Goal: Contribute content: Contribute content

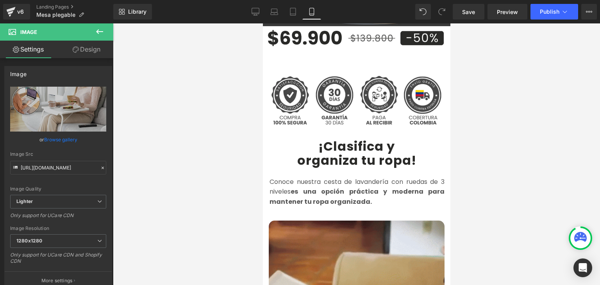
scroll to position [508, 0]
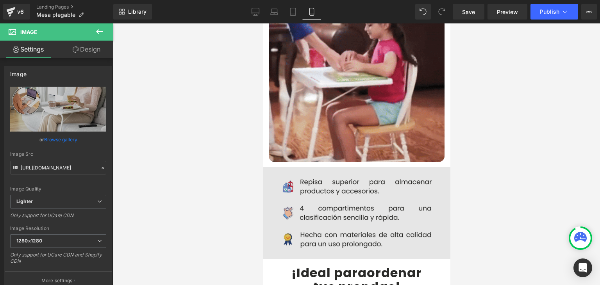
click at [340, 188] on img at bounding box center [356, 213] width 199 height 92
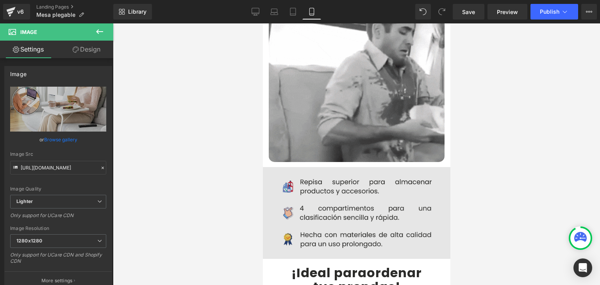
click at [338, 177] on img at bounding box center [356, 213] width 199 height 92
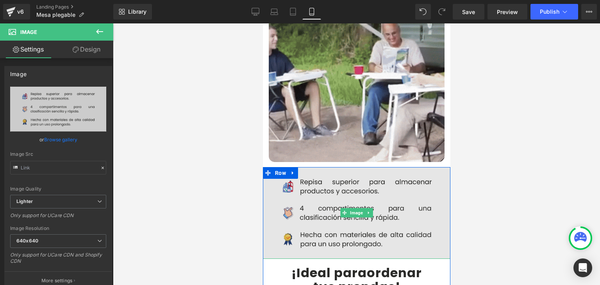
type input "[URL][DOMAIN_NAME]"
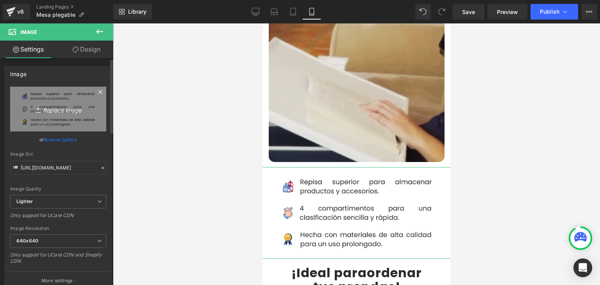
click at [60, 111] on icon "Replace Image" at bounding box center [58, 109] width 63 height 10
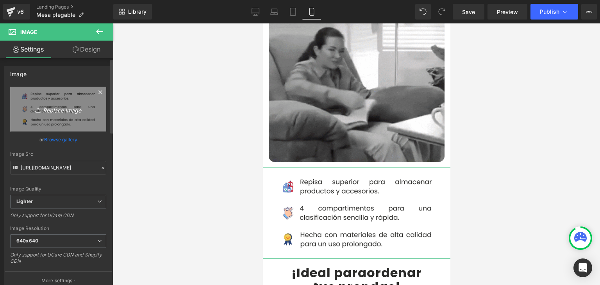
type input "C:\fakepath\Caracteristicas.webp"
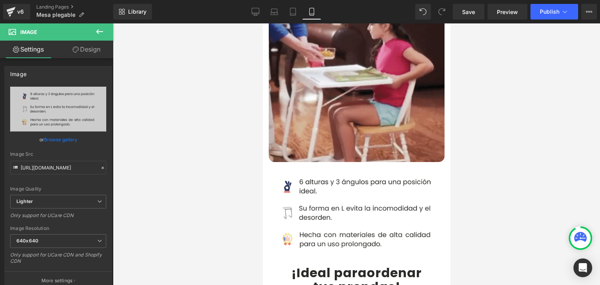
type input "[URL][DOMAIN_NAME]"
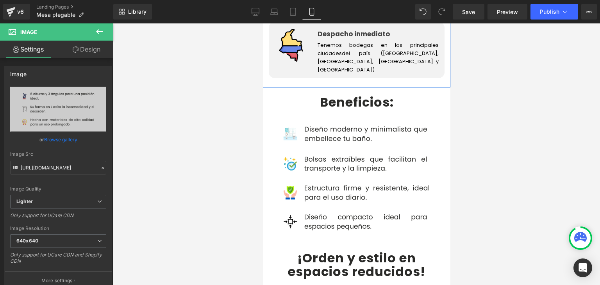
scroll to position [1446, 0]
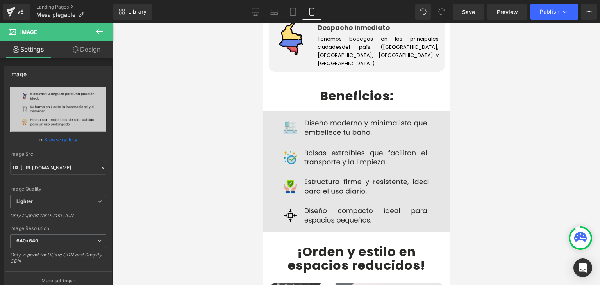
click at [351, 156] on div "Image" at bounding box center [357, 172] width 188 height 122
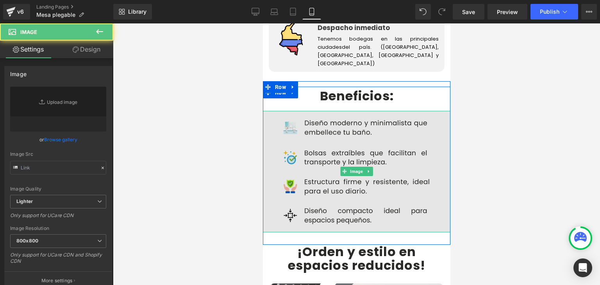
click at [349, 134] on img at bounding box center [357, 172] width 188 height 122
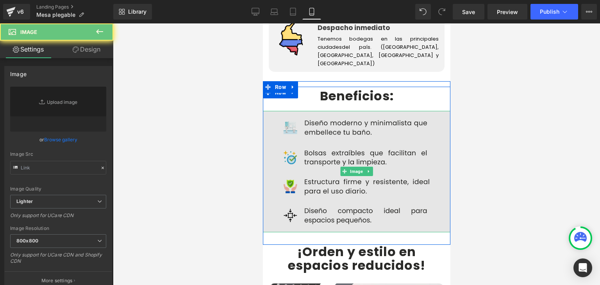
type input "[URL][DOMAIN_NAME]"
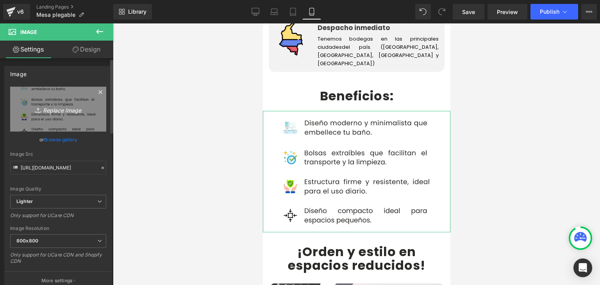
click at [75, 114] on link "Replace Image" at bounding box center [58, 109] width 96 height 45
type input "C:\fakepath\BENEFICIOS.webp"
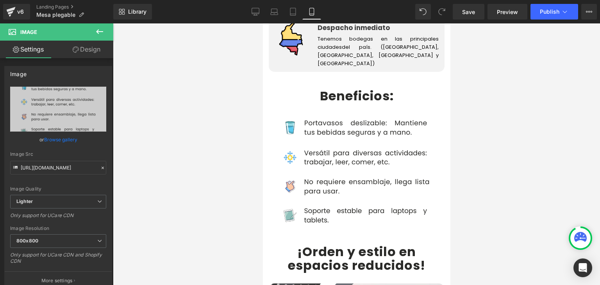
type input "[URL][DOMAIN_NAME]"
click at [550, 15] on button "Publish" at bounding box center [555, 12] width 48 height 16
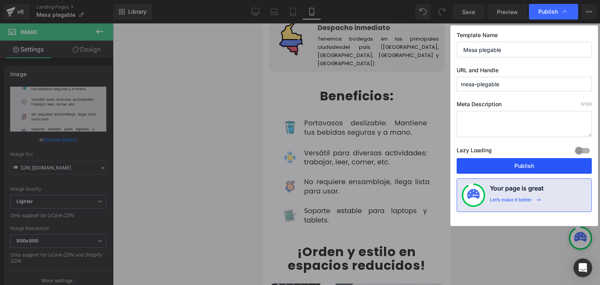
click at [516, 168] on button "Publish" at bounding box center [524, 166] width 135 height 16
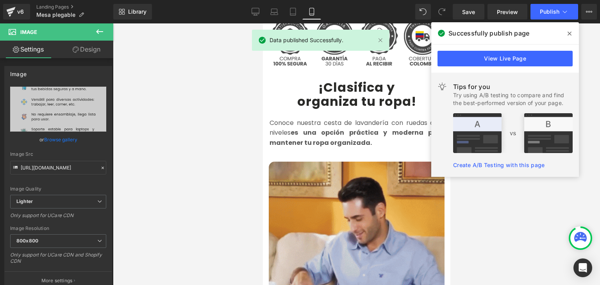
scroll to position [313, 0]
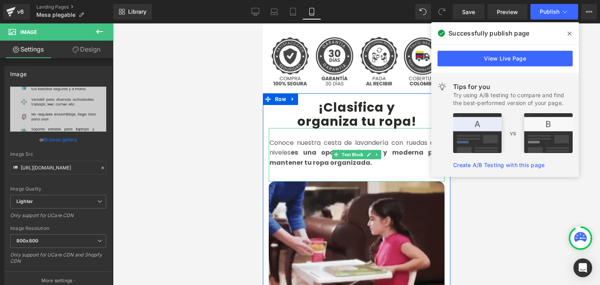
click at [328, 138] on p "Conoce nuestra cesta de lavandería con ruedas de 3 niveles es una opción prácti…" at bounding box center [356, 153] width 175 height 30
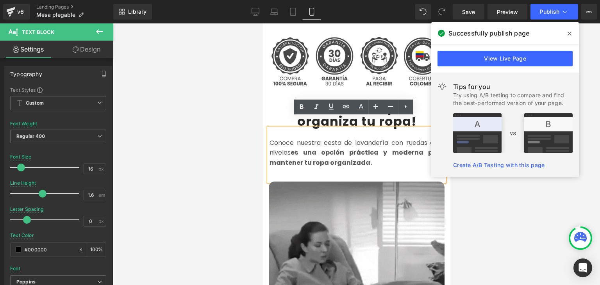
click at [570, 33] on icon at bounding box center [570, 33] width 4 height 6
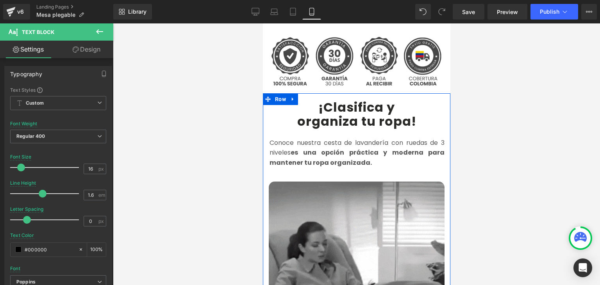
click at [322, 99] on b "¡Clasifica y" at bounding box center [356, 108] width 77 height 18
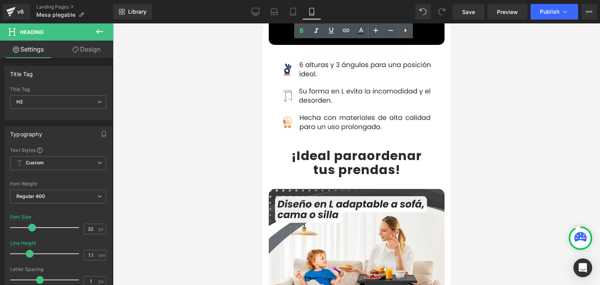
scroll to position [625, 0]
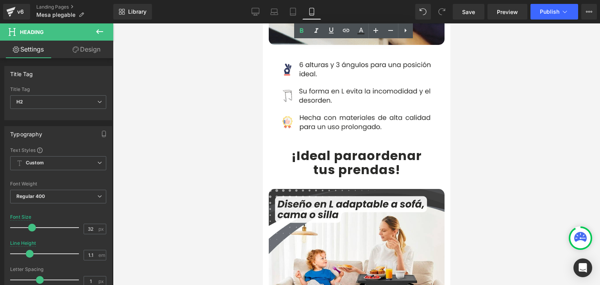
click at [300, 149] on b "¡Ideal para" at bounding box center [328, 156] width 75 height 18
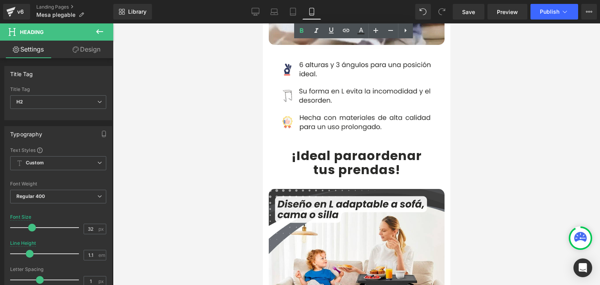
click at [296, 147] on b "¡Ideal para" at bounding box center [328, 156] width 75 height 18
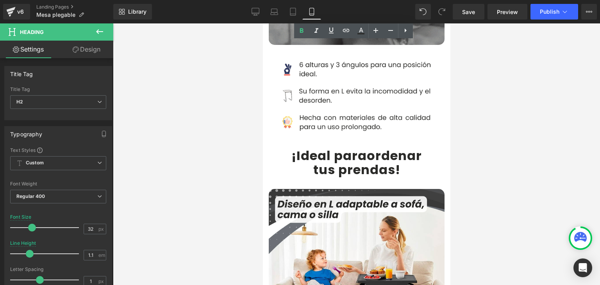
click at [291, 147] on b "¡Ideal para" at bounding box center [328, 156] width 75 height 18
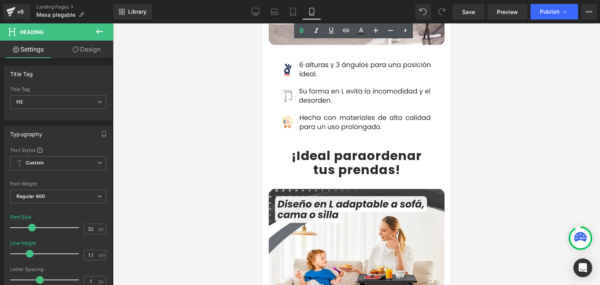
click at [297, 147] on b "¡Ideal para" at bounding box center [328, 156] width 75 height 18
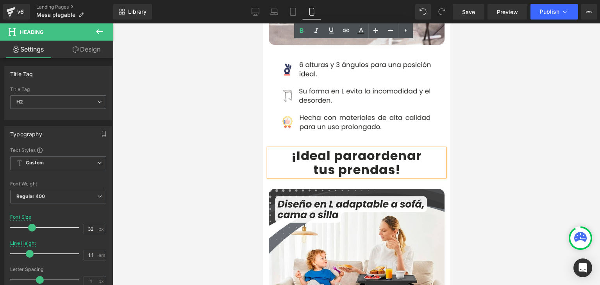
drag, startPoint x: 291, startPoint y: 146, endPoint x: 389, endPoint y: 162, distance: 99.0
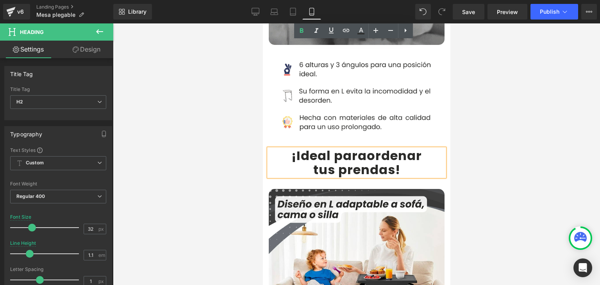
click at [389, 162] on div "¡Ideal para ordenar tus prendas !" at bounding box center [357, 162] width 176 height 27
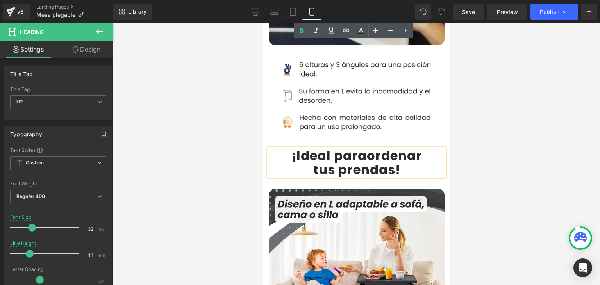
paste div
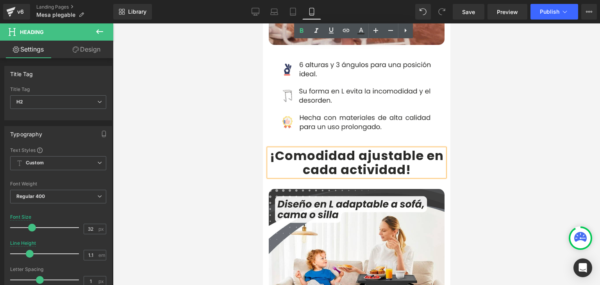
click at [426, 147] on b "¡Comodidad ajustable en cada actividad" at bounding box center [357, 162] width 174 height 31
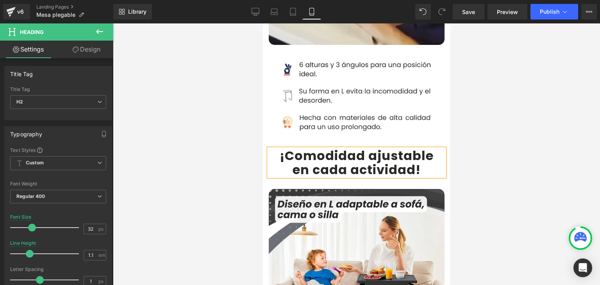
click at [507, 119] on div at bounding box center [356, 154] width 487 height 262
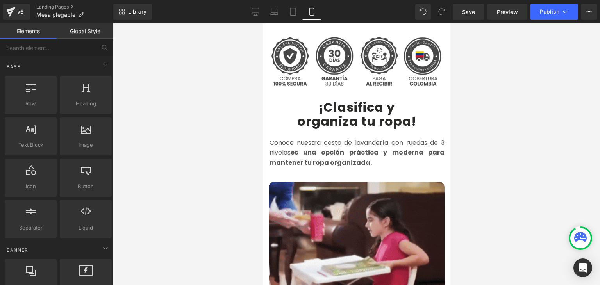
scroll to position [235, 0]
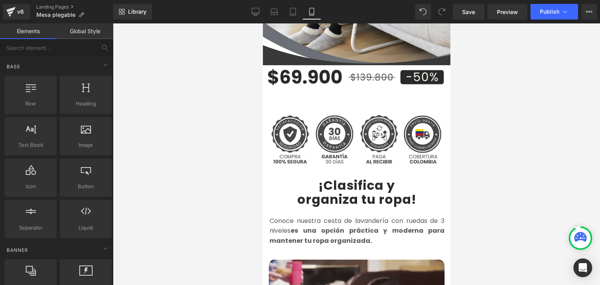
click at [323, 177] on b "¡Clasifica y" at bounding box center [356, 186] width 77 height 18
click at [321, 177] on b "¡Clasifica y" at bounding box center [356, 186] width 77 height 18
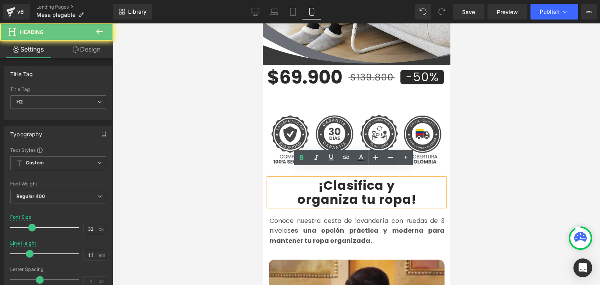
drag, startPoint x: 320, startPoint y: 176, endPoint x: 405, endPoint y: 191, distance: 86.3
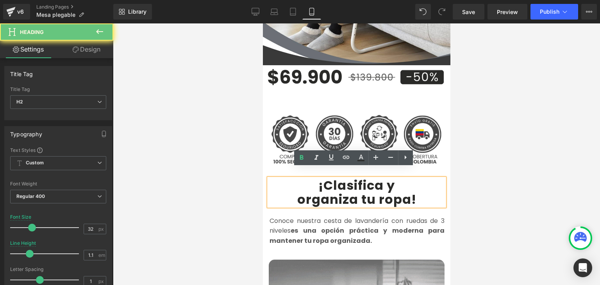
click at [405, 191] on div "¡Clasifica y organiza tu ropa !" at bounding box center [357, 192] width 176 height 27
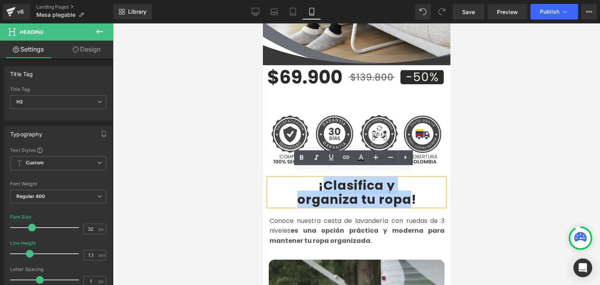
paste div
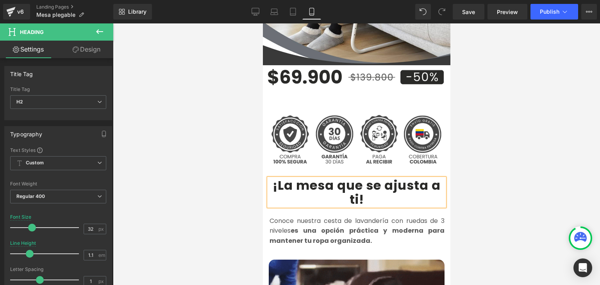
click at [382, 177] on b "¡La mesa que se ajusta a ti" at bounding box center [356, 192] width 168 height 31
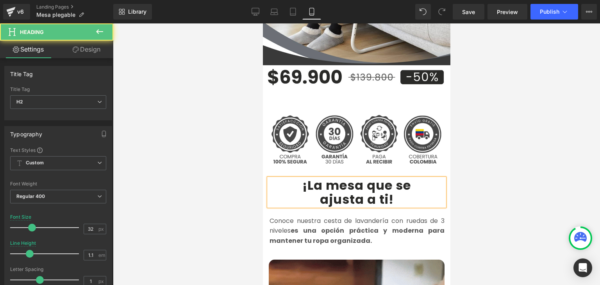
click at [485, 136] on div at bounding box center [356, 154] width 487 height 262
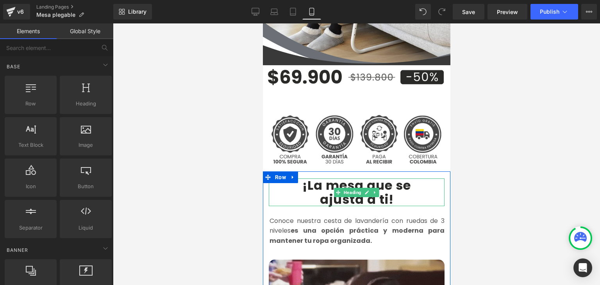
click at [407, 177] on b "¡La mesa que se" at bounding box center [356, 186] width 109 height 18
click at [395, 177] on b "¡La mesa que se" at bounding box center [356, 186] width 109 height 18
click at [391, 177] on b "¡La mesa que se" at bounding box center [356, 186] width 109 height 18
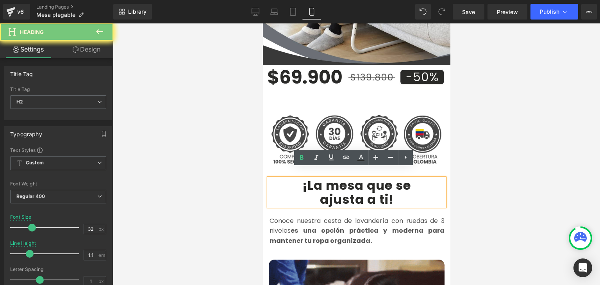
click at [393, 177] on b "¡La mesa que se" at bounding box center [356, 186] width 109 height 18
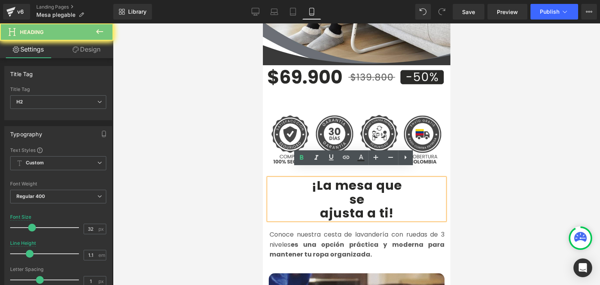
click at [320, 204] on b "ajusta a ti" at bounding box center [354, 213] width 69 height 18
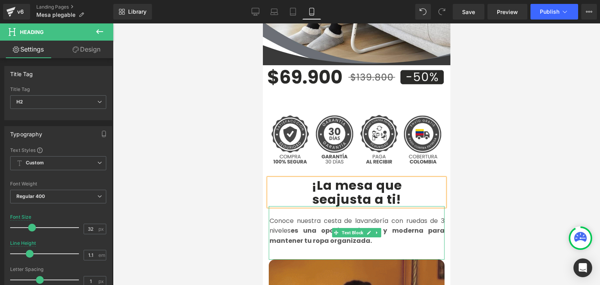
click at [291, 220] on font "Conoce nuestra cesta de lavandería con ruedas de 3 niveles es una opción prácti…" at bounding box center [356, 231] width 175 height 29
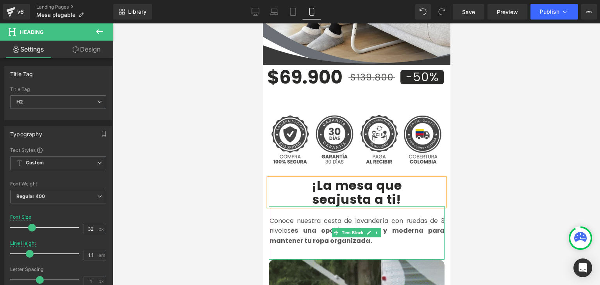
click at [291, 220] on font "Conoce nuestra cesta de lavandería con ruedas de 3 niveles es una opción prácti…" at bounding box center [356, 231] width 175 height 29
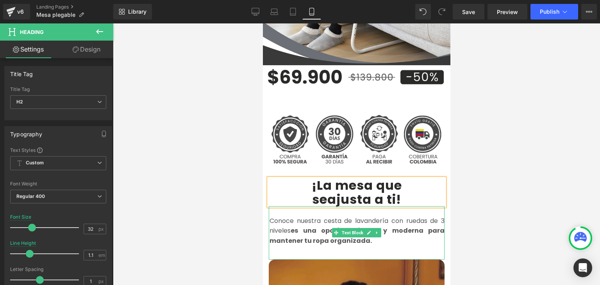
click at [291, 220] on font "Conoce nuestra cesta de lavandería con ruedas de 3 niveles es una opción prácti…" at bounding box center [356, 231] width 175 height 29
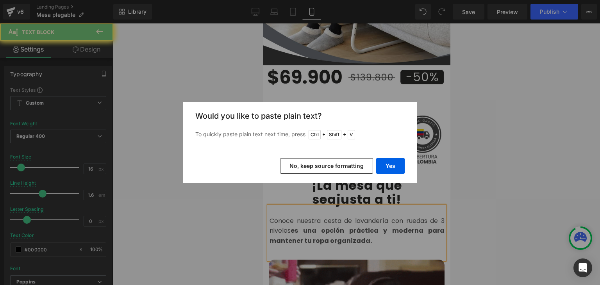
click at [387, 165] on button "Yes" at bounding box center [390, 166] width 29 height 16
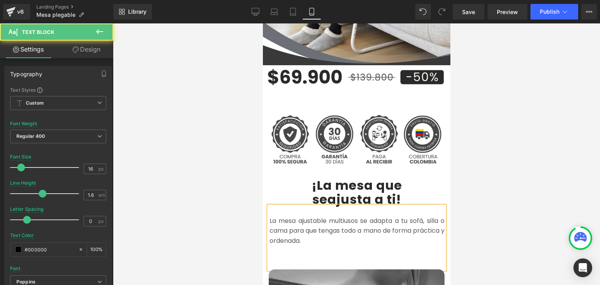
click at [272, 246] on p at bounding box center [356, 251] width 175 height 10
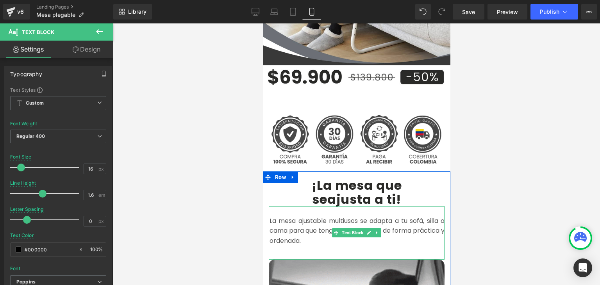
click at [307, 231] on p "La mesa ajustable multiusos se adapta a tu sofá, silla o cama para que tengas t…" at bounding box center [356, 231] width 175 height 30
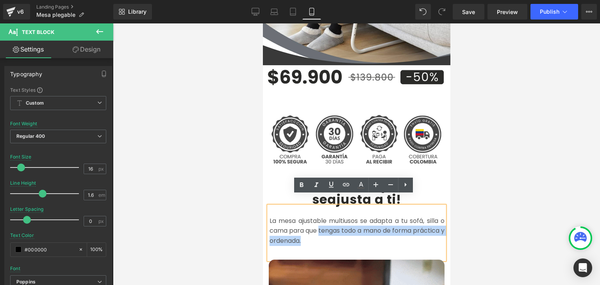
drag, startPoint x: 316, startPoint y: 230, endPoint x: 317, endPoint y: 218, distance: 12.2
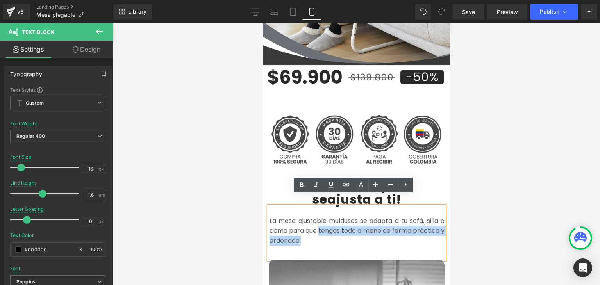
click at [317, 218] on p "La mesa ajustable multiusos se adapta a tu sofá, silla o cama para que tengas t…" at bounding box center [356, 231] width 175 height 30
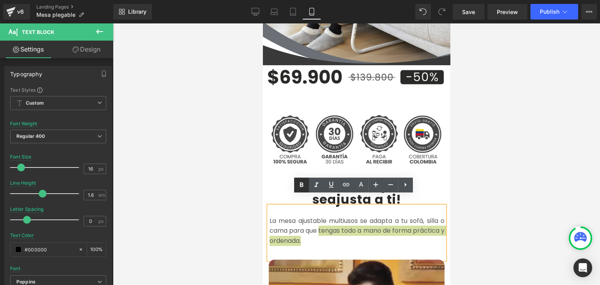
click at [302, 186] on icon at bounding box center [302, 185] width 4 height 5
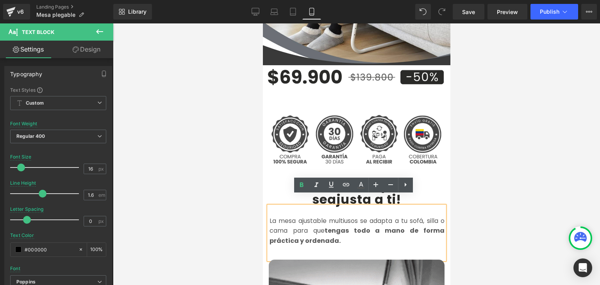
click at [496, 178] on div at bounding box center [356, 154] width 487 height 262
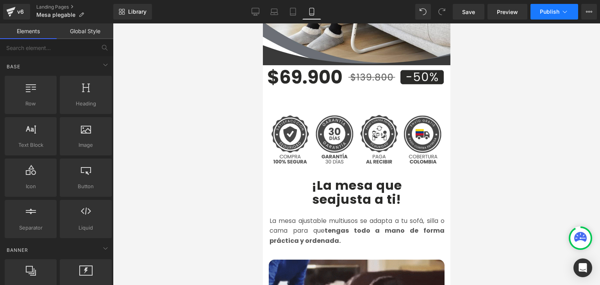
click at [550, 11] on span "Publish" at bounding box center [550, 12] width 20 height 6
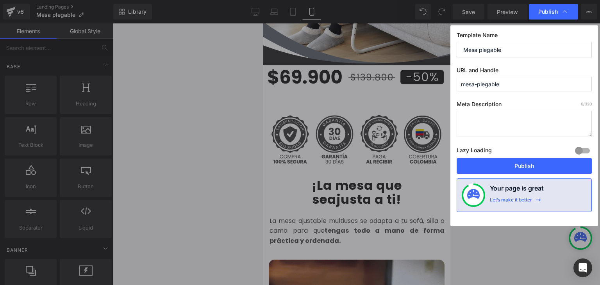
drag, startPoint x: 513, startPoint y: 163, endPoint x: 495, endPoint y: 135, distance: 33.1
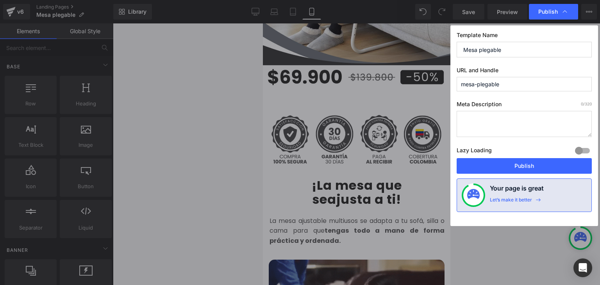
click at [513, 163] on button "Publish" at bounding box center [524, 166] width 135 height 16
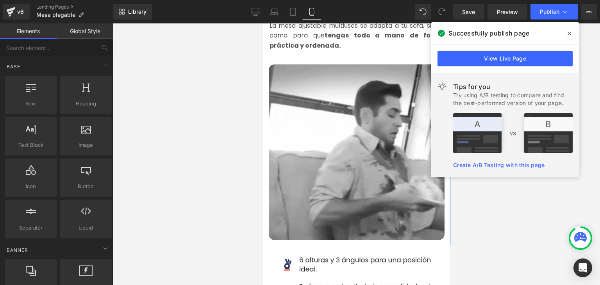
scroll to position [625, 0]
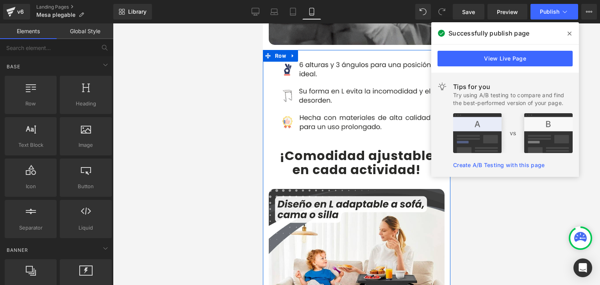
drag, startPoint x: 285, startPoint y: 150, endPoint x: 308, endPoint y: 147, distance: 22.9
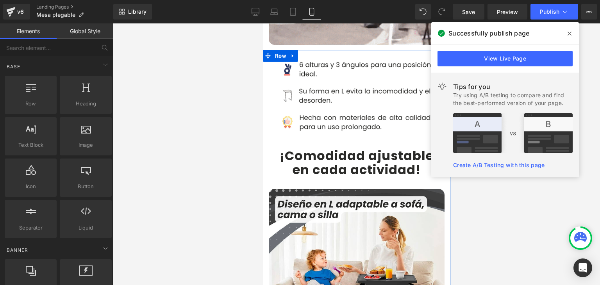
click at [285, 150] on b "¡Comodidad ajustable" at bounding box center [357, 156] width 154 height 18
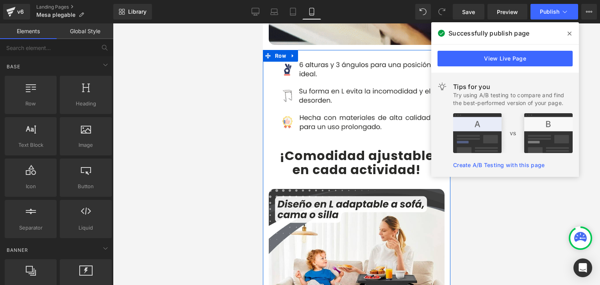
click at [283, 151] on b "¡Comodidad ajustable" at bounding box center [357, 156] width 154 height 18
click at [284, 147] on b "¡Comodidad ajustable" at bounding box center [357, 156] width 154 height 18
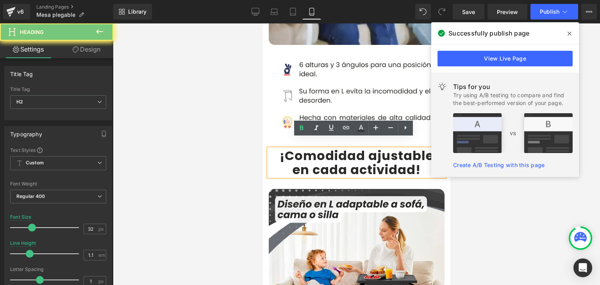
click at [308, 147] on b "¡Comodidad ajustable" at bounding box center [357, 156] width 154 height 18
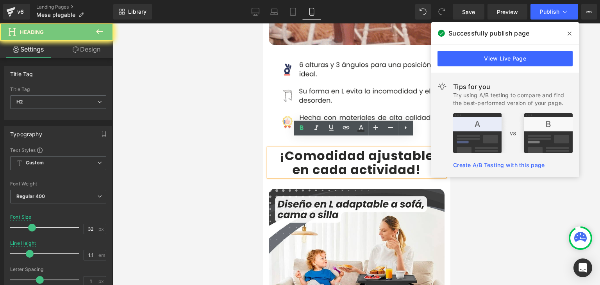
drag, startPoint x: 410, startPoint y: 158, endPoint x: 280, endPoint y: 145, distance: 130.7
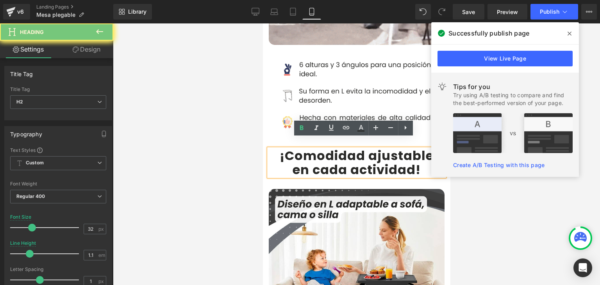
click at [280, 149] on div "¡Comodidad ajustable en cada actividad !" at bounding box center [357, 162] width 176 height 27
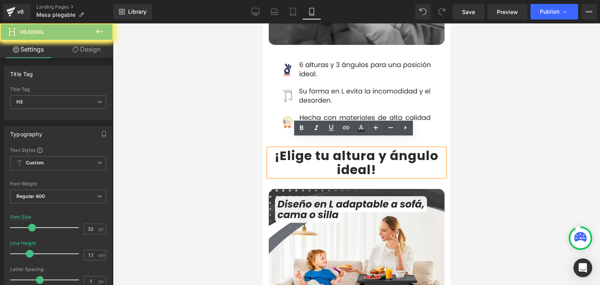
click at [379, 147] on b "¡Elige tu altura y ángulo ideal" at bounding box center [356, 162] width 164 height 31
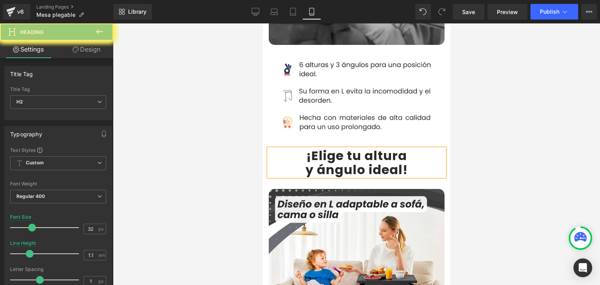
click at [503, 137] on div at bounding box center [356, 154] width 487 height 262
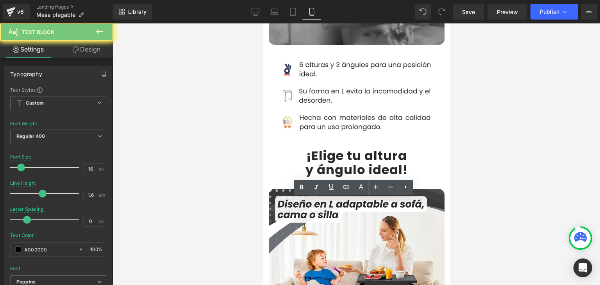
scroll to position [782, 0]
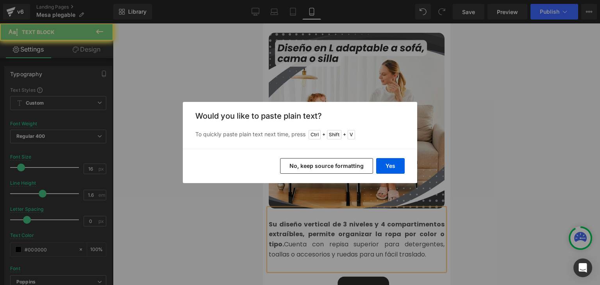
click at [387, 169] on button "Yes" at bounding box center [390, 166] width 29 height 16
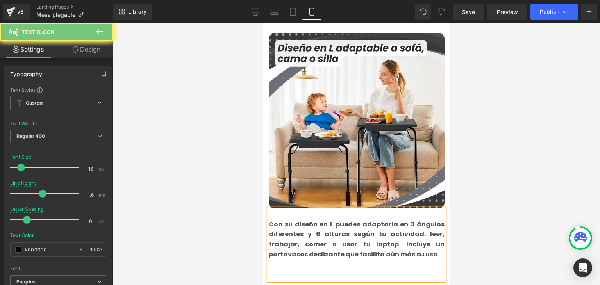
click at [288, 260] on p at bounding box center [357, 265] width 176 height 10
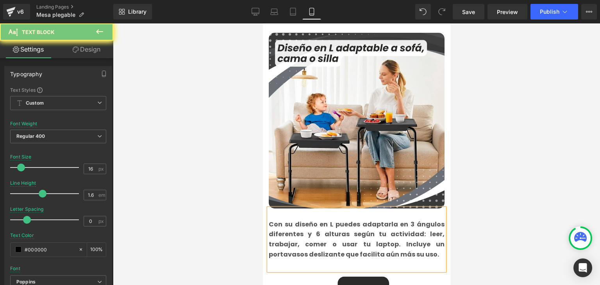
click at [296, 236] on b "Con su diseño en L puedes adaptarla en 3 ángulos diferentes y 6 alturas según t…" at bounding box center [357, 239] width 176 height 39
drag, startPoint x: 296, startPoint y: 236, endPoint x: 557, endPoint y: 209, distance: 262.1
click at [296, 236] on b "Con su diseño en L puedes adaptarla en 3 ángulos diferentes y 6 alturas según t…" at bounding box center [357, 239] width 176 height 39
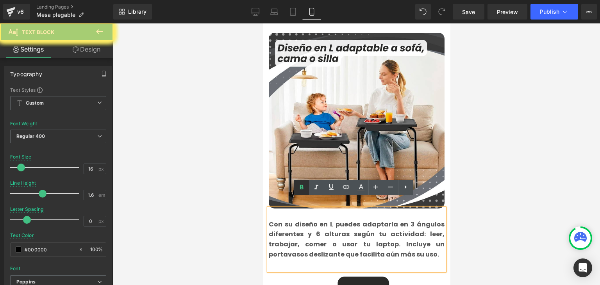
click at [303, 187] on icon at bounding box center [302, 187] width 4 height 5
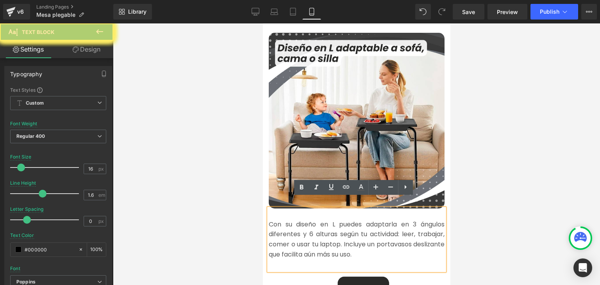
drag, startPoint x: 396, startPoint y: 225, endPoint x: 268, endPoint y: 213, distance: 129.2
click at [269, 220] on font "Con su diseño en L puedes adaptarla en 3 ángulos diferentes y 6 alturas según t…" at bounding box center [357, 239] width 176 height 39
click at [302, 188] on icon at bounding box center [302, 187] width 4 height 5
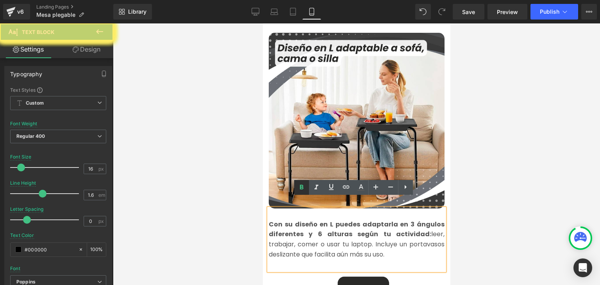
click at [317, 220] on strong "Con su diseño en L puedes adaptarla en 3 ángulos diferentes y 6 alturas según t…" at bounding box center [357, 229] width 176 height 19
click at [518, 161] on div at bounding box center [356, 154] width 487 height 262
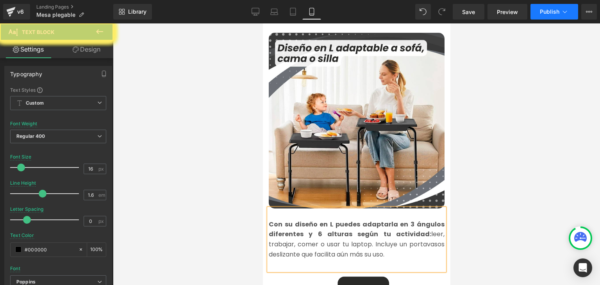
click at [550, 11] on span "Publish" at bounding box center [550, 12] width 20 height 6
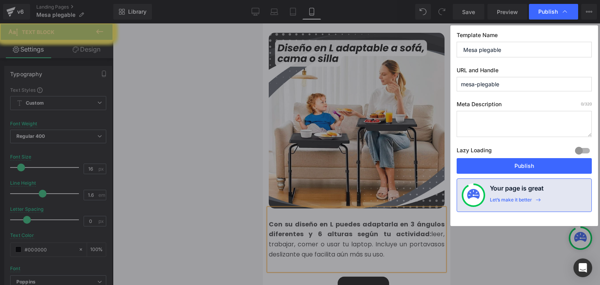
click at [524, 167] on button "Publish" at bounding box center [524, 166] width 135 height 16
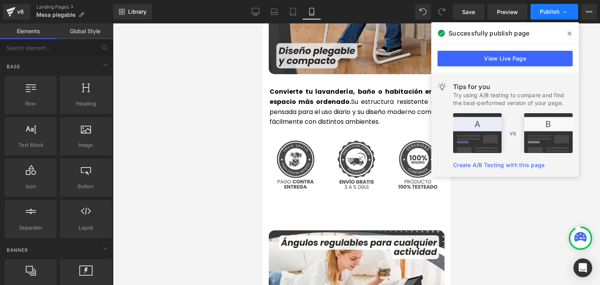
scroll to position [1837, 0]
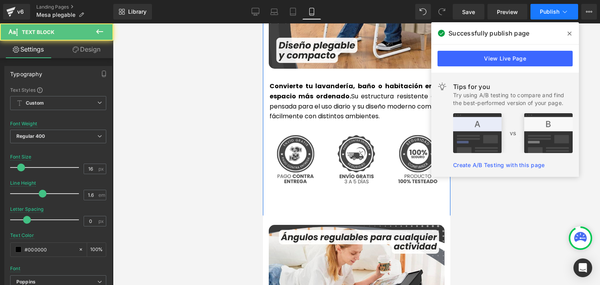
click at [291, 121] on p "Convierte tu lavandería, baño o habitación en un espacio más ordenado. Su estru…" at bounding box center [356, 101] width 175 height 40
click at [286, 121] on p "Convierte tu lavandería, baño o habitación en un espacio más ordenado. Su estru…" at bounding box center [356, 101] width 175 height 40
click at [284, 121] on p "Convierte tu lavandería, baño o habitación en un espacio más ordenado. Su estru…" at bounding box center [356, 101] width 175 height 40
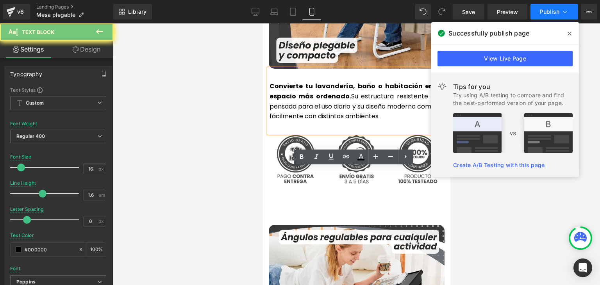
click at [284, 121] on p "Convierte tu lavandería, baño o habitación en un espacio más ordenado. Su estru…" at bounding box center [356, 101] width 175 height 40
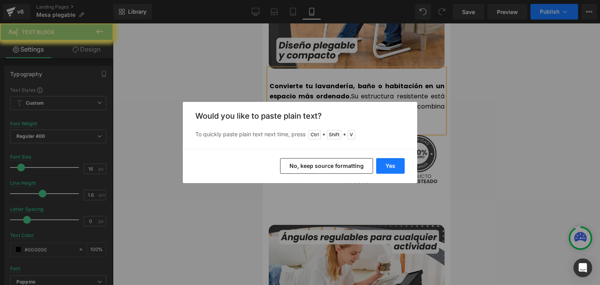
click at [385, 168] on button "Yes" at bounding box center [390, 166] width 29 height 16
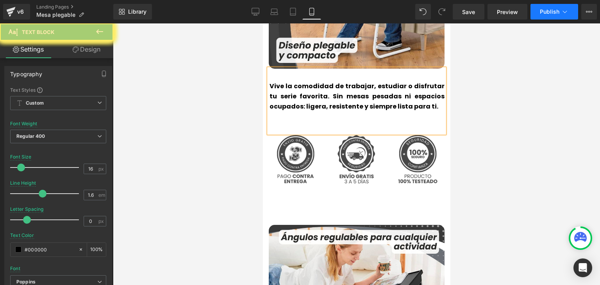
click at [314, 122] on p at bounding box center [356, 116] width 175 height 10
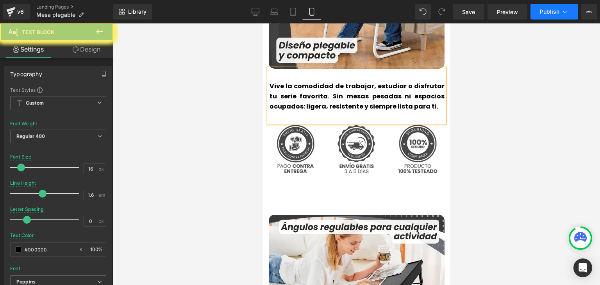
click at [302, 111] on b "Vive la comodidad de trabajar, estudiar o disfrutar tu serie favorita. Sin mesa…" at bounding box center [356, 96] width 175 height 29
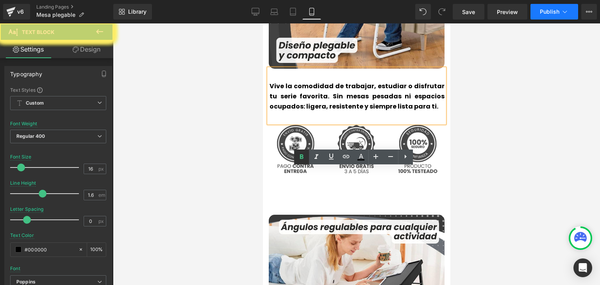
click at [300, 160] on icon at bounding box center [301, 156] width 9 height 9
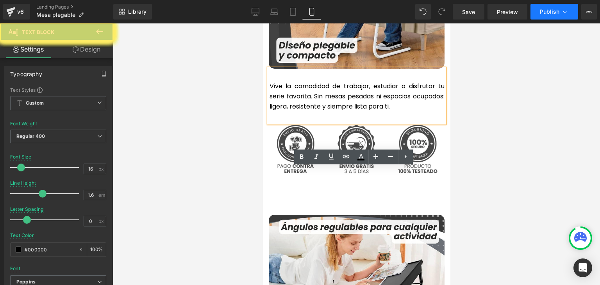
click at [307, 111] on p "Vive la comodidad de trabajar, estudiar o disfrutar tu serie favorita. Sin mesa…" at bounding box center [356, 96] width 175 height 30
drag, startPoint x: 428, startPoint y: 205, endPoint x: 321, endPoint y: 195, distance: 107.6
click at [323, 111] on p "Vive la comodidad de trabajar, estudiar o disfrutar tu serie favorita. Sin mesa…" at bounding box center [356, 96] width 175 height 30
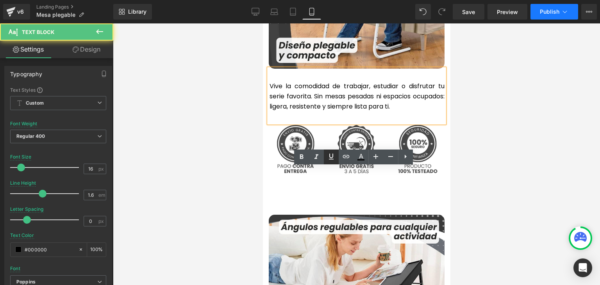
click at [298, 152] on link at bounding box center [301, 157] width 15 height 15
click at [523, 161] on div at bounding box center [356, 154] width 487 height 262
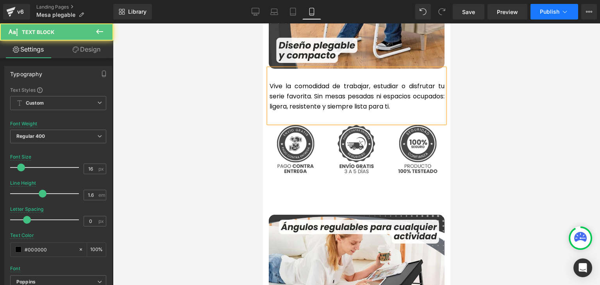
click at [545, 11] on span "Publish" at bounding box center [550, 12] width 20 height 6
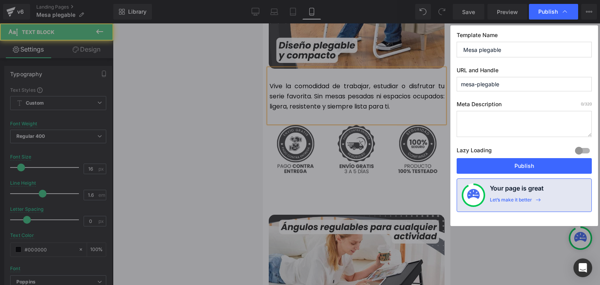
click at [508, 167] on button "Publish" at bounding box center [524, 166] width 135 height 16
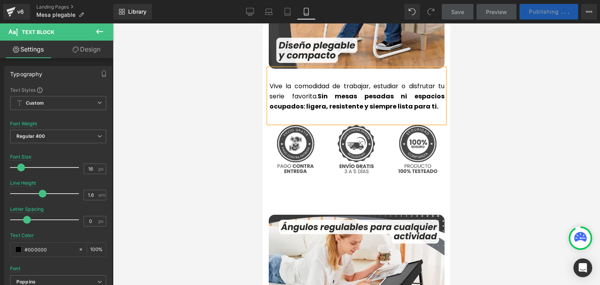
scroll to position [1720, 0]
